Goal: Transaction & Acquisition: Purchase product/service

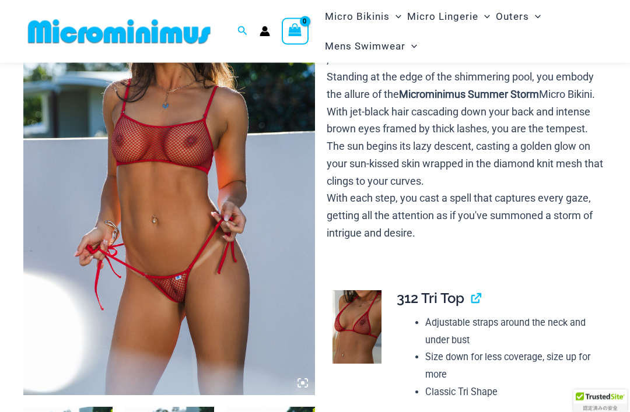
scroll to position [139, 0]
click at [226, 299] on img at bounding box center [169, 176] width 292 height 437
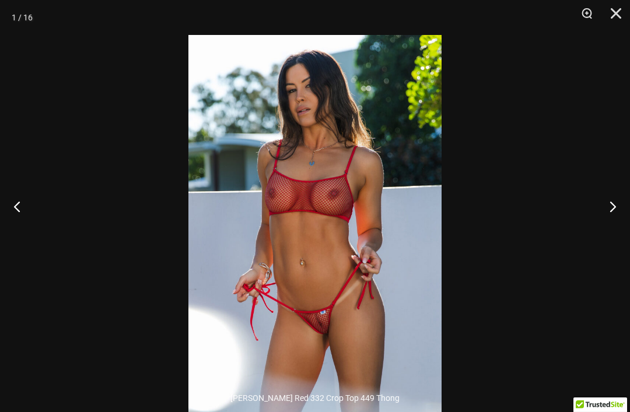
click at [584, 14] on button "Zoom" at bounding box center [582, 17] width 29 height 35
click at [600, 14] on button "Close" at bounding box center [611, 17] width 29 height 35
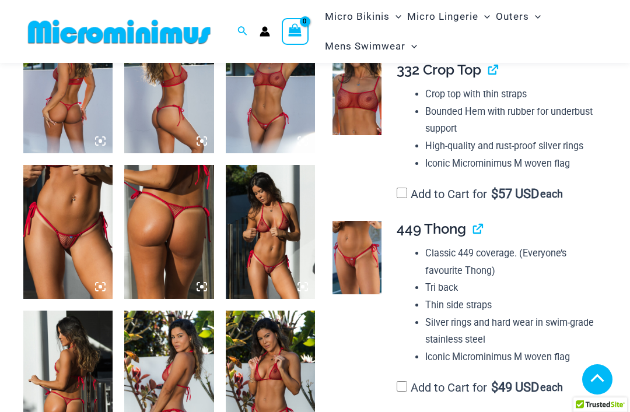
scroll to position [531, 0]
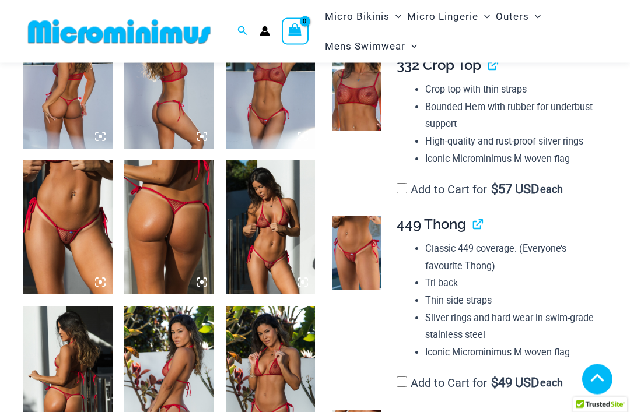
click at [75, 226] on img at bounding box center [67, 228] width 89 height 134
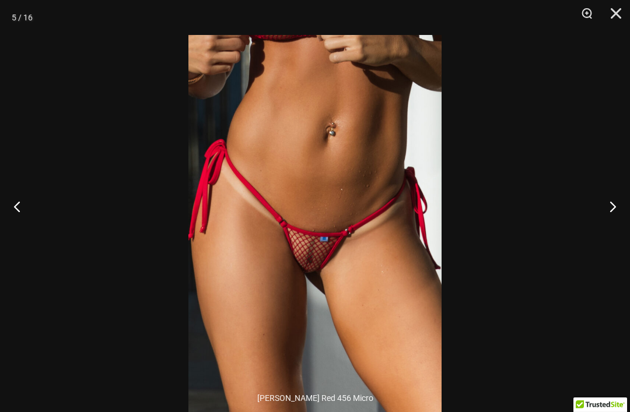
click at [587, 13] on button "Zoom" at bounding box center [582, 17] width 29 height 35
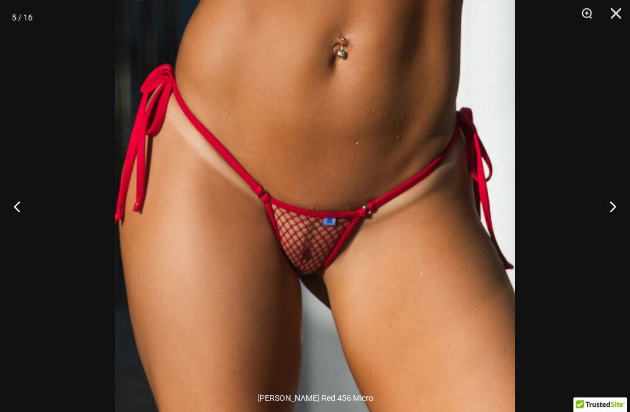
click at [612, 23] on button "Close" at bounding box center [611, 17] width 29 height 35
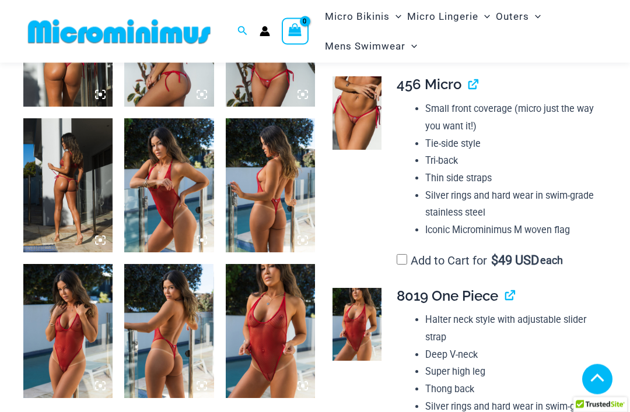
scroll to position [868, 0]
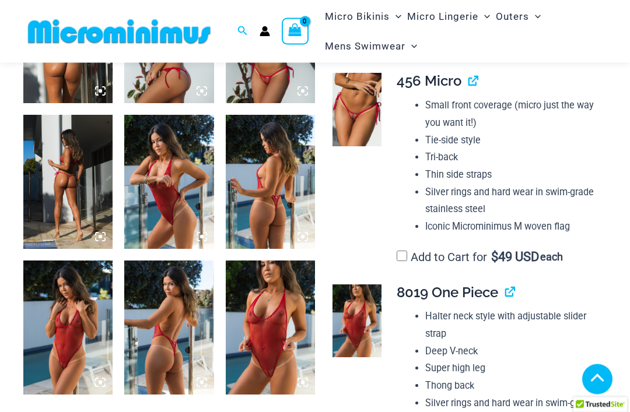
click at [281, 311] on img at bounding box center [270, 328] width 89 height 134
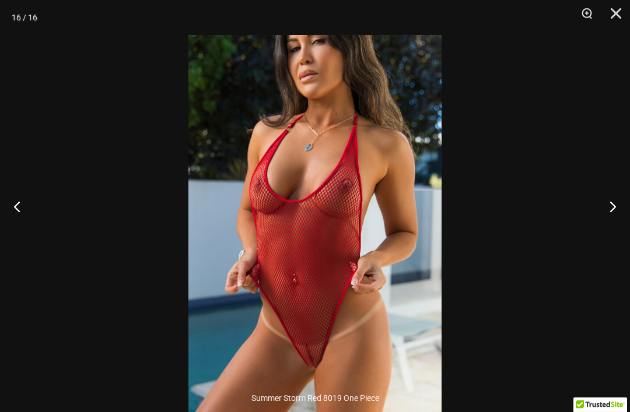
click at [587, 21] on button "Zoom" at bounding box center [582, 17] width 29 height 35
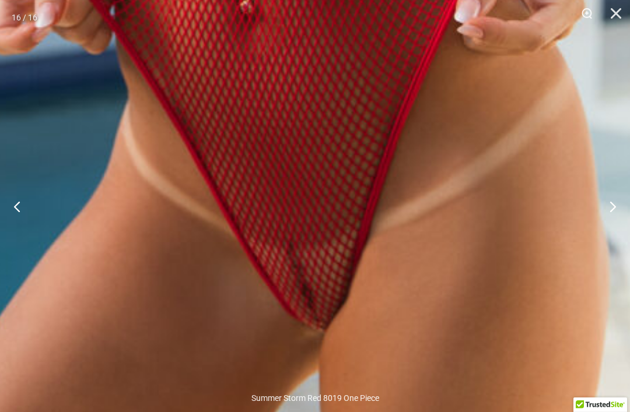
click at [583, 16] on button "Zoom" at bounding box center [582, 17] width 29 height 35
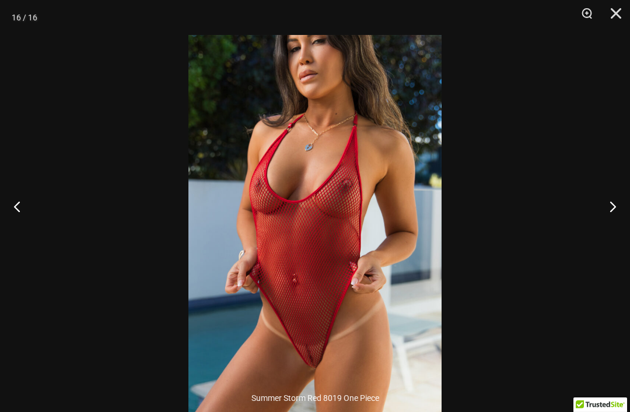
click at [619, 20] on button "Close" at bounding box center [611, 17] width 29 height 35
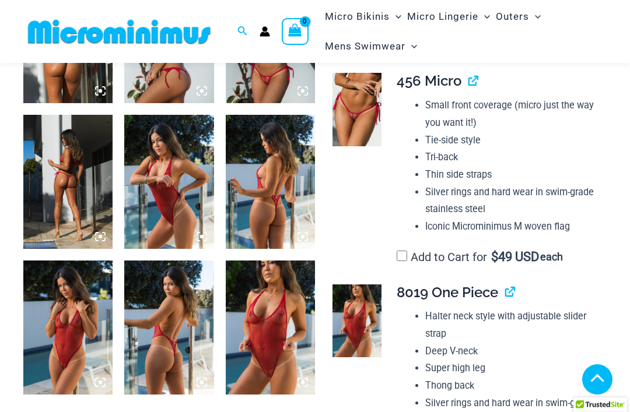
click at [175, 362] on img at bounding box center [168, 328] width 89 height 134
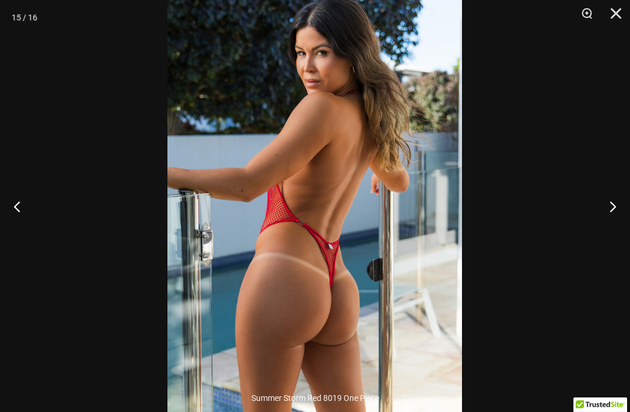
click at [607, 12] on button "Close" at bounding box center [611, 17] width 29 height 35
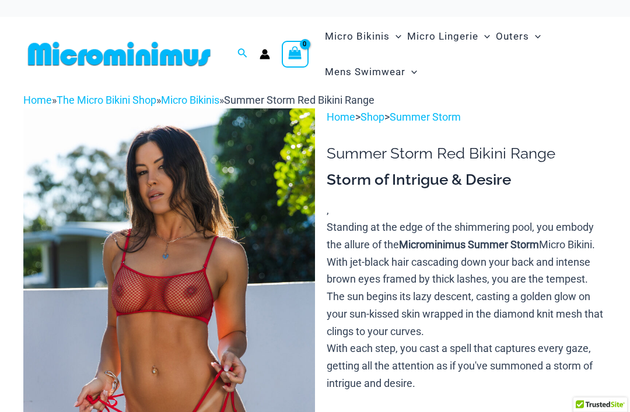
scroll to position [0, 0]
